Goal: Information Seeking & Learning: Learn about a topic

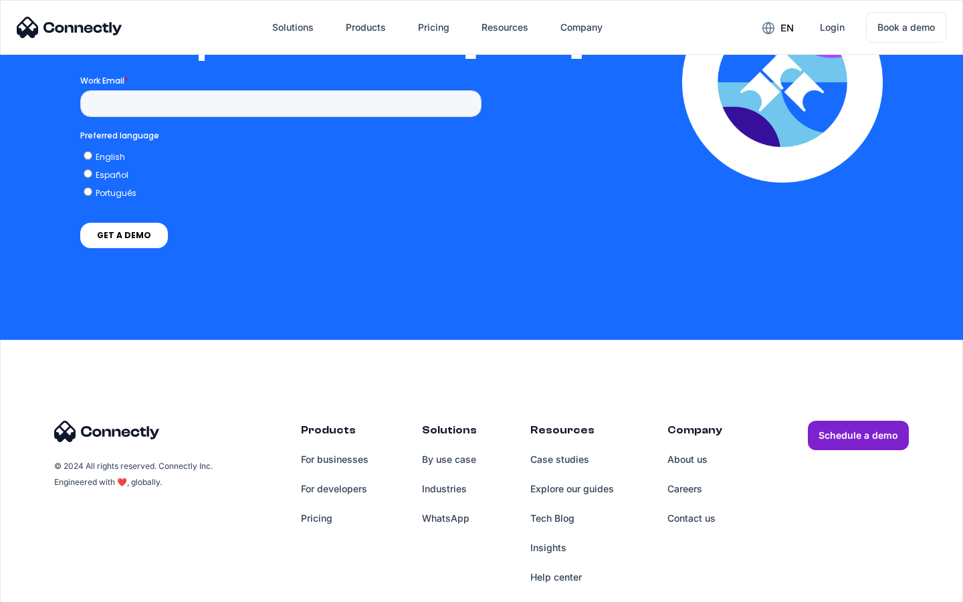
scroll to position [2922, 0]
